Goal: Task Accomplishment & Management: Manage account settings

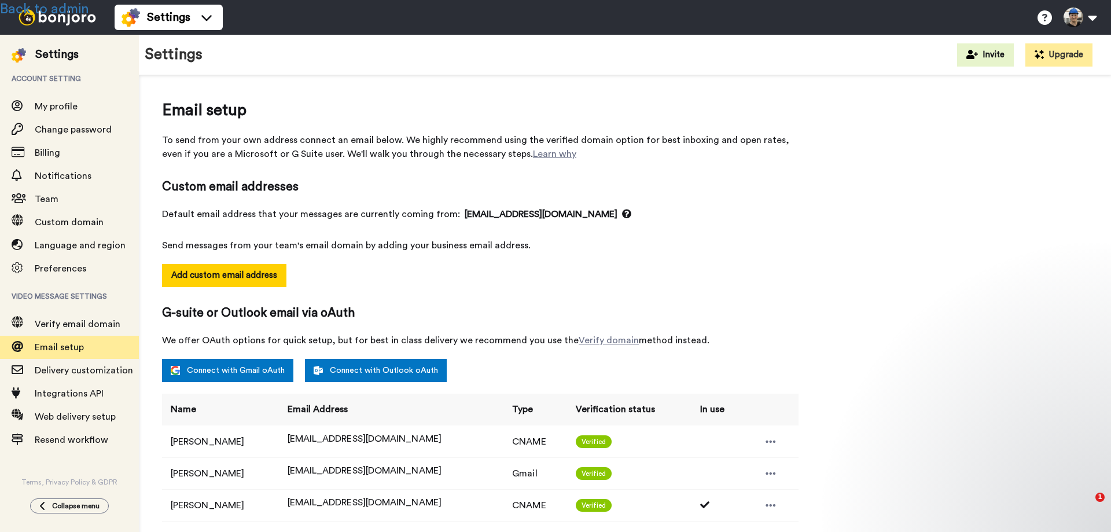
select select "164236"
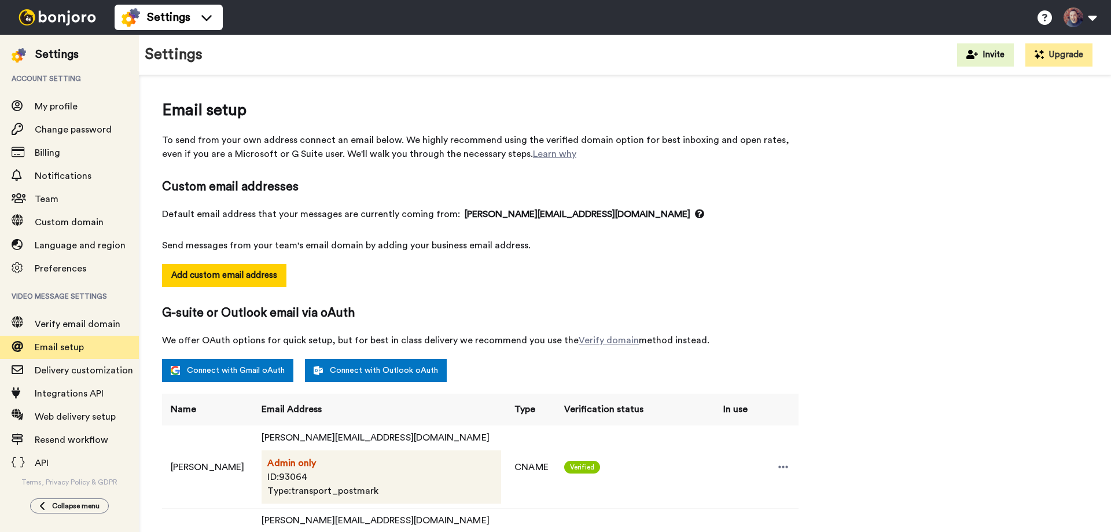
select select "149467"
select select "37447"
select select "83999"
select select "66959"
select select "37469"
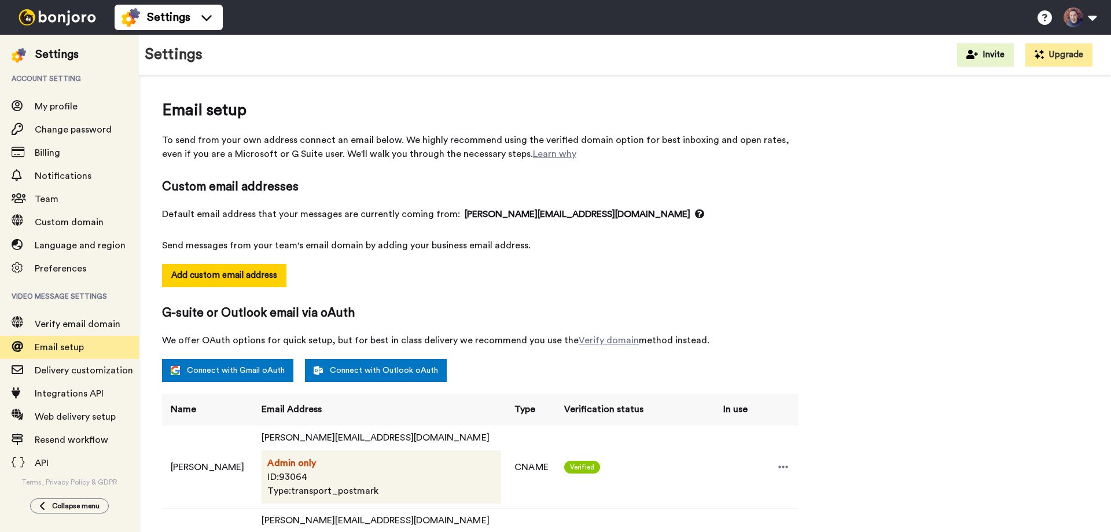
select select "66959"
select select "144968"
select select "119199"
select select "56892"
select select "37470"
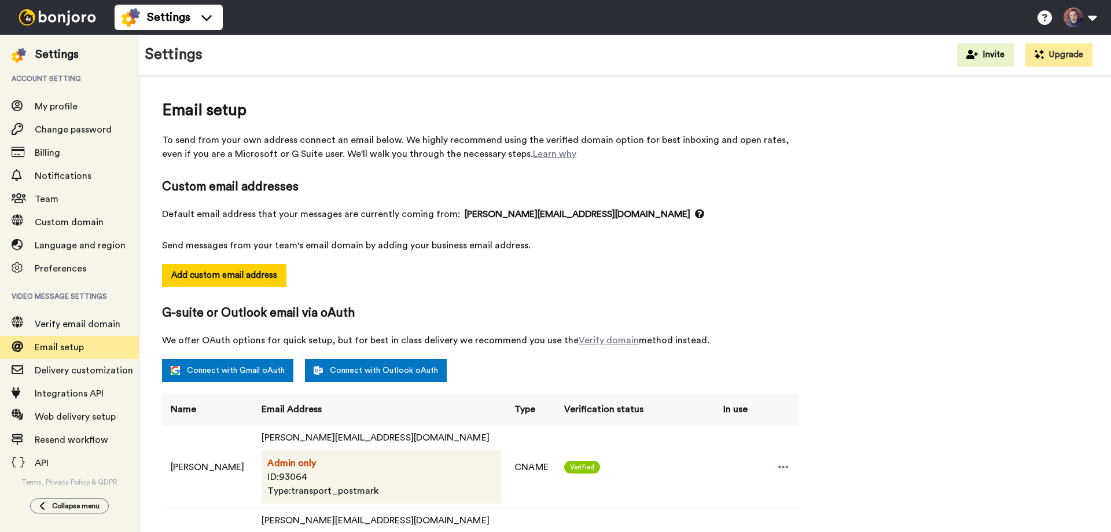
select select "17110"
select select "91272"
select select "94465"
select select "37697"
select select "37473"
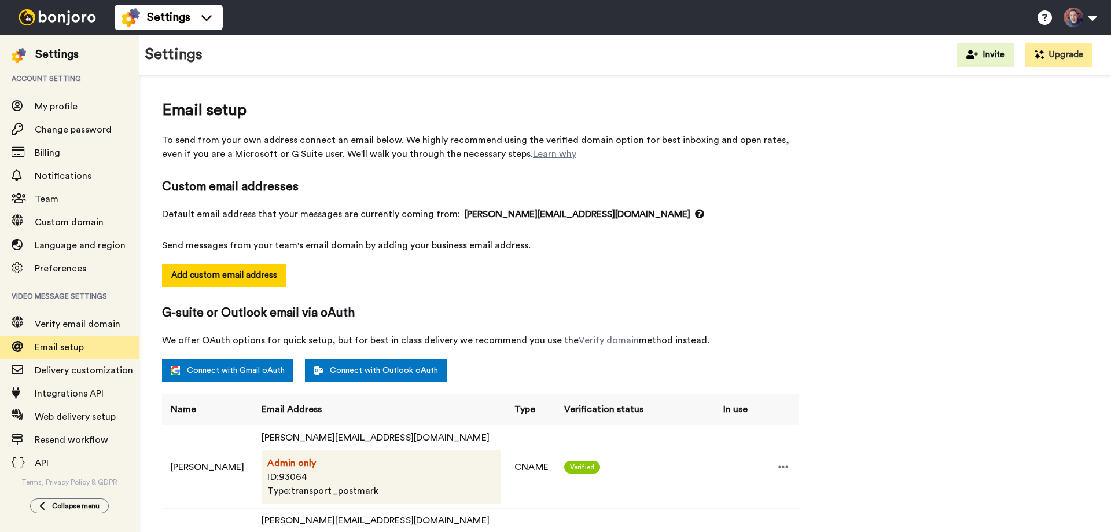
select select "37474"
select select "56867"
select select "37476"
select select "93320"
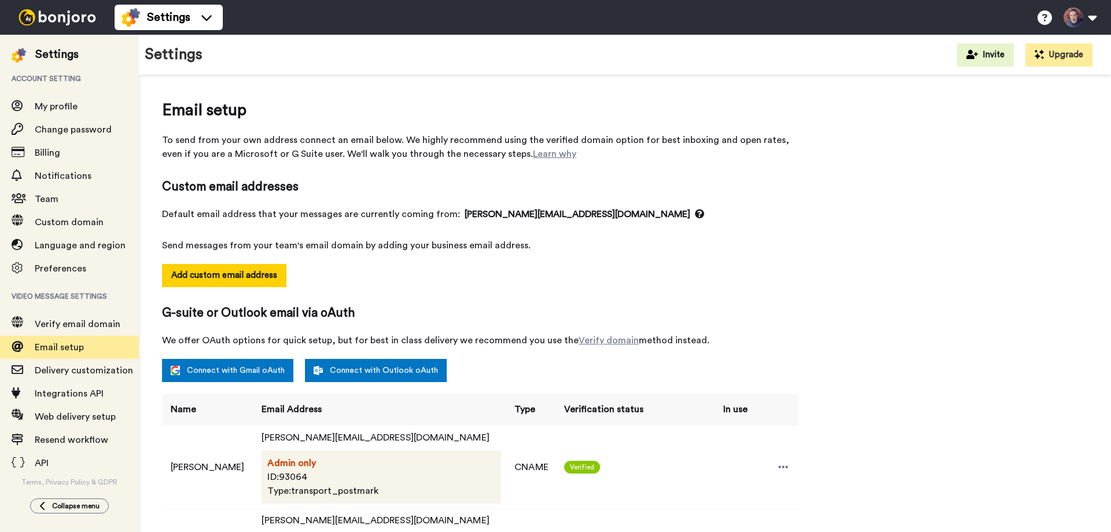
select select "42429"
select select "80264"
select select "87770"
select select "65266"
select select "64033"
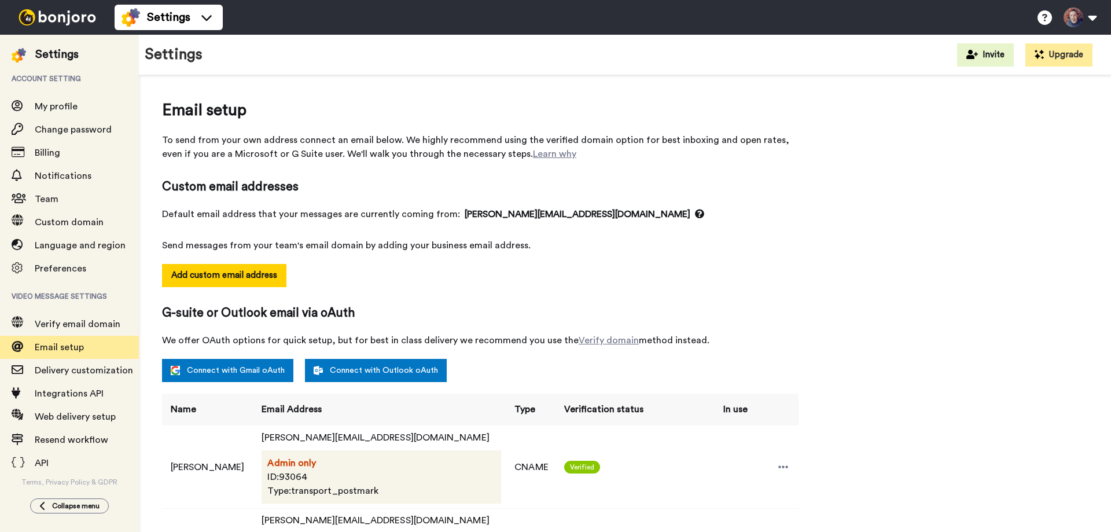
select select "65264"
select select "144965"
select select "40185"
select select "43163"
select select "37478"
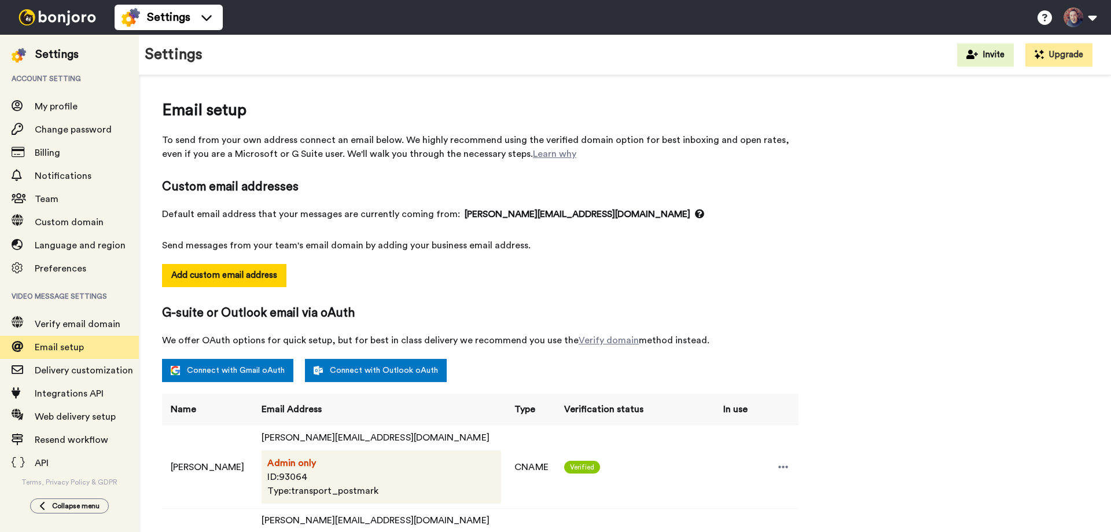
select select "93366"
